Goal: Information Seeking & Learning: Learn about a topic

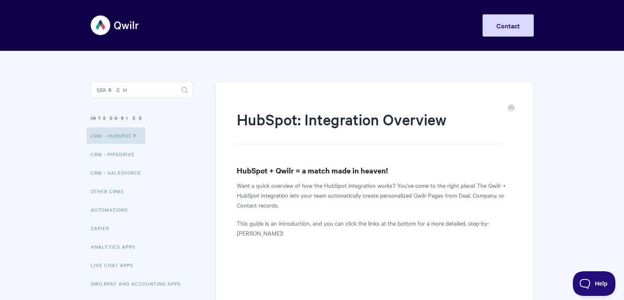
scroll to position [41, 0]
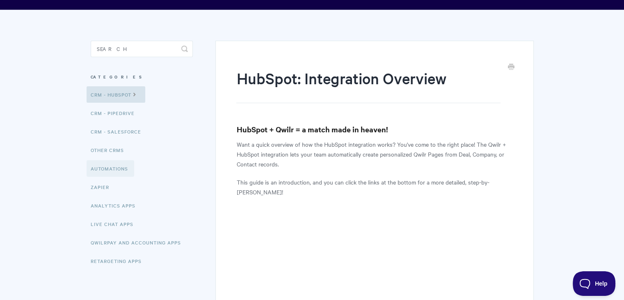
click at [106, 167] on link "Automations" at bounding box center [111, 168] width 48 height 16
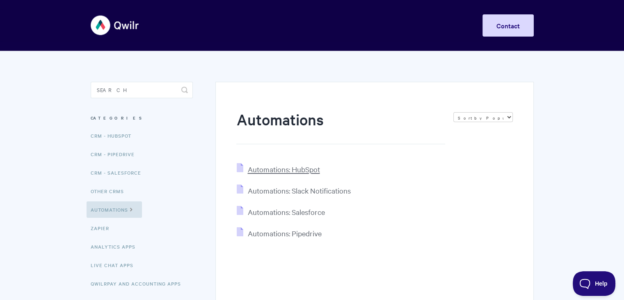
click at [276, 172] on span "Automations: HubSpot" at bounding box center [284, 168] width 72 height 9
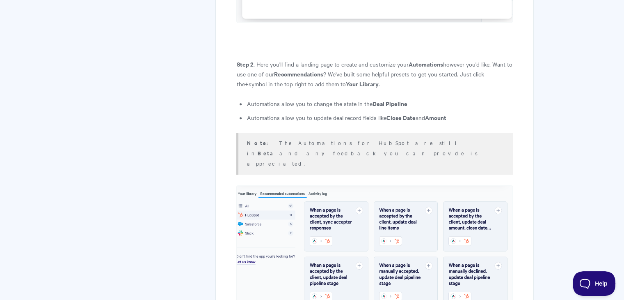
scroll to position [903, 0]
